Goal: Check status: Check status

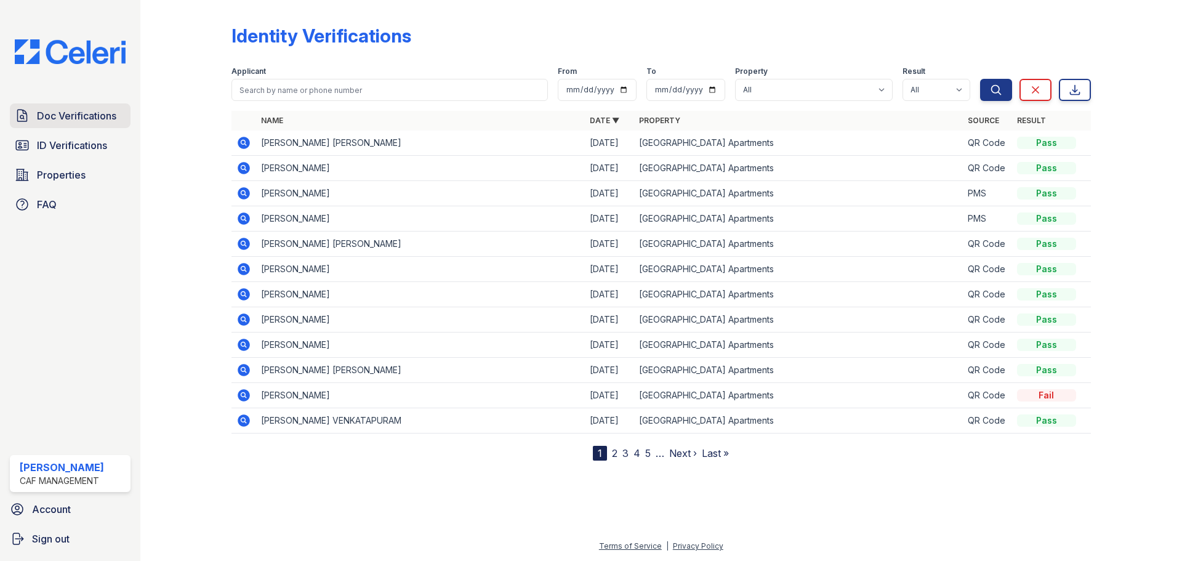
click at [52, 112] on span "Doc Verifications" at bounding box center [76, 115] width 79 height 15
click at [254, 90] on input "search" at bounding box center [390, 90] width 317 height 22
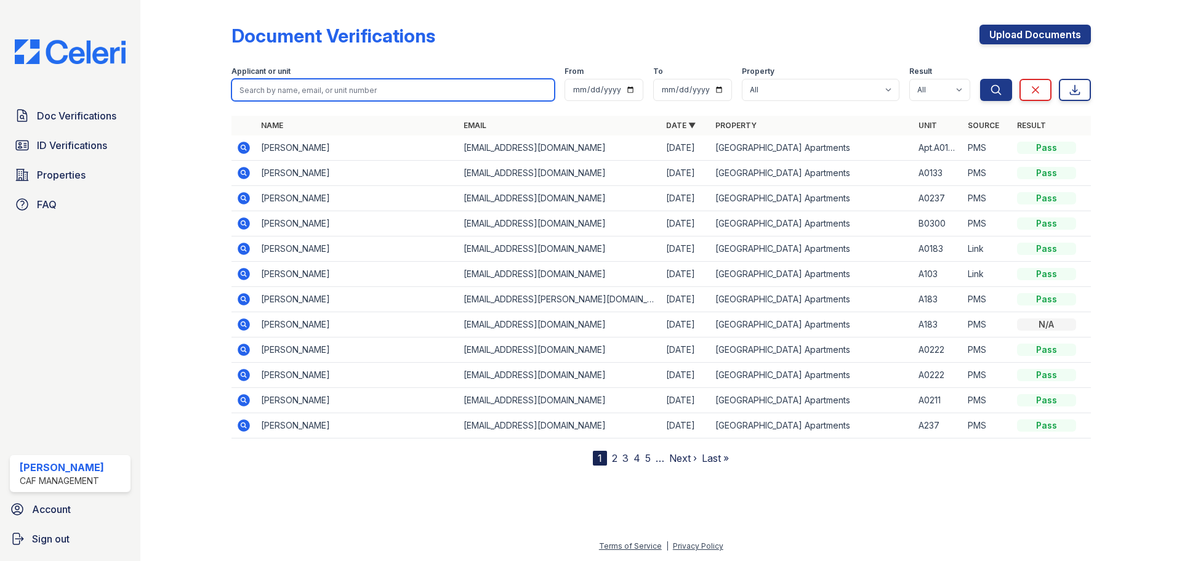
click at [246, 91] on input "search" at bounding box center [393, 90] width 323 height 22
type input "[PERSON_NAME]"
click at [980, 79] on button "Search" at bounding box center [996, 90] width 32 height 22
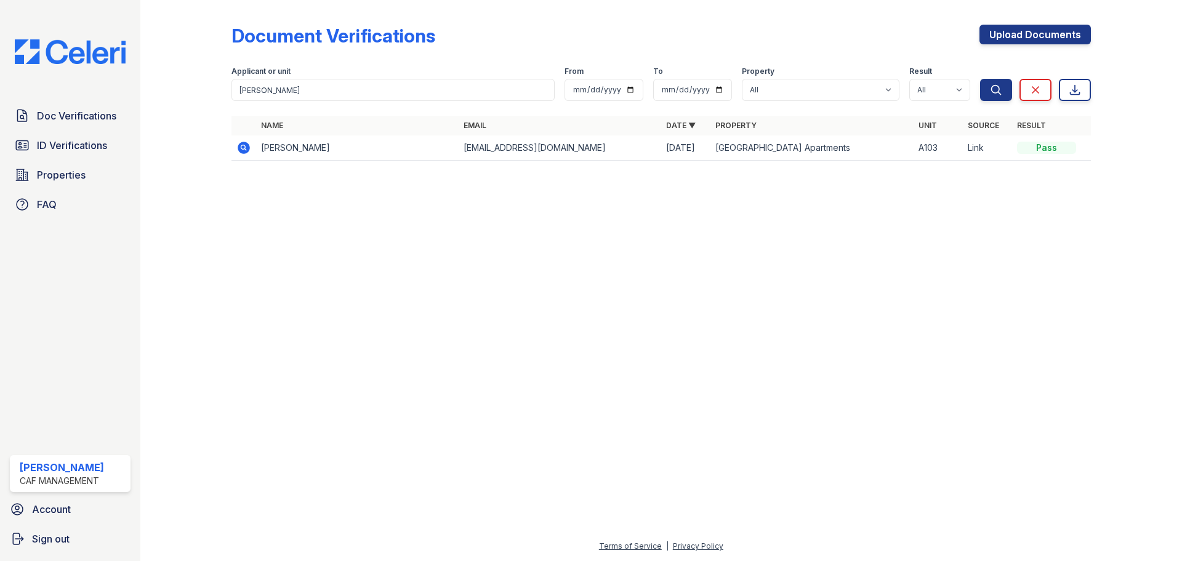
click at [241, 151] on icon at bounding box center [244, 148] width 12 height 12
